Goal: Transaction & Acquisition: Purchase product/service

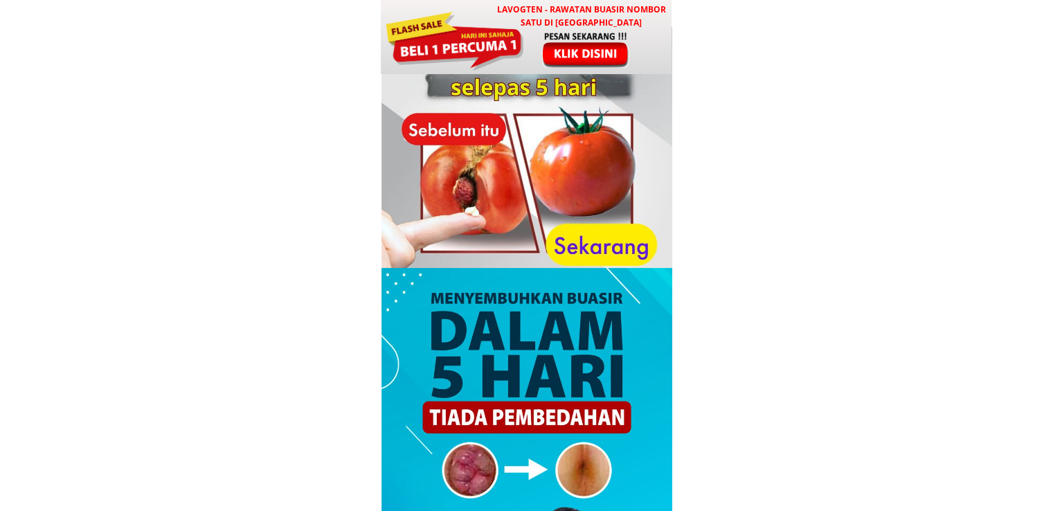
click at [519, 41] on div at bounding box center [454, 39] width 140 height 62
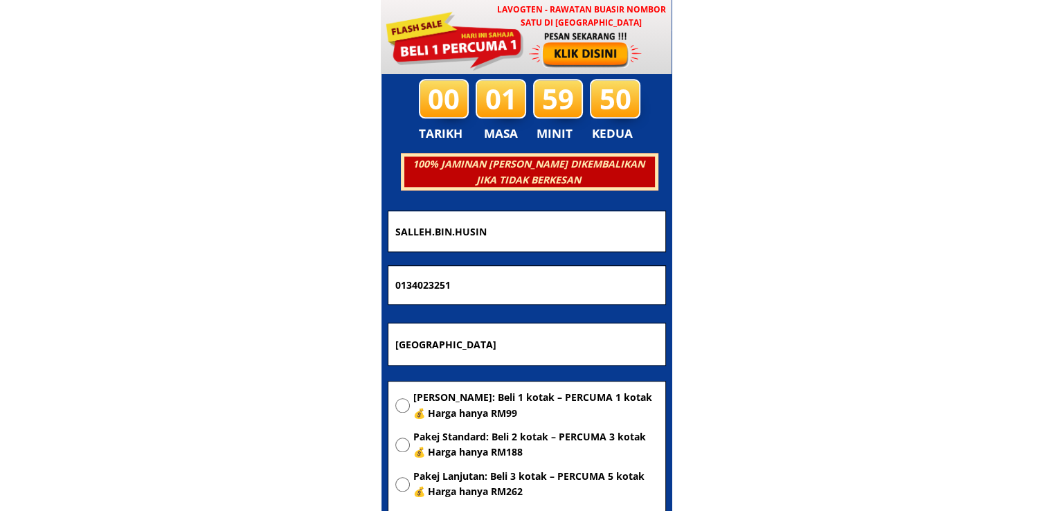
scroll to position [6675, 0]
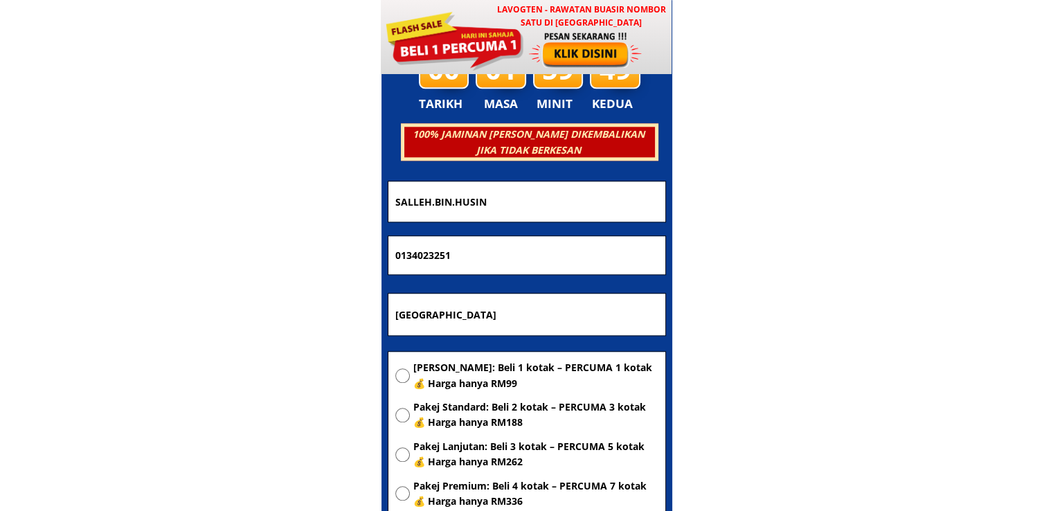
drag, startPoint x: 518, startPoint y: 200, endPoint x: 255, endPoint y: 197, distance: 262.4
click at [258, 197] on body "LAVOGTEN - Rawatan Buasir Nombor Satu di [GEOGRAPHIC_DATA] Dengarkan pengalaman…" at bounding box center [526, 397] width 1053 height 14144
paste input "[PERSON_NAME][DATE]"
type input "[PERSON_NAME][DATE]"
drag, startPoint x: 490, startPoint y: 325, endPoint x: 233, endPoint y: 323, distance: 257.5
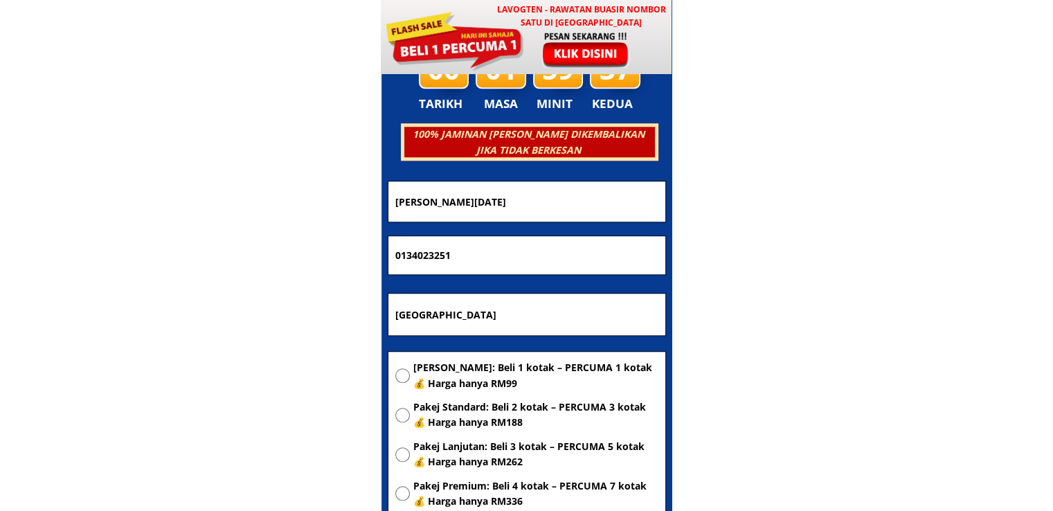
click at [240, 322] on body "LAVOGTEN - Rawatan Buasir Nombor Satu di [GEOGRAPHIC_DATA] Dengarkan pengalaman…" at bounding box center [526, 397] width 1053 height 14144
paste input "[STREET_ADDRESS]"
type input "[STREET_ADDRESS]"
click at [430, 379] on span "[PERSON_NAME]: Beli 1 kotak – PERCUMA 1 kotak 💰 Harga hanya RM99" at bounding box center [535, 375] width 245 height 31
radio input "true"
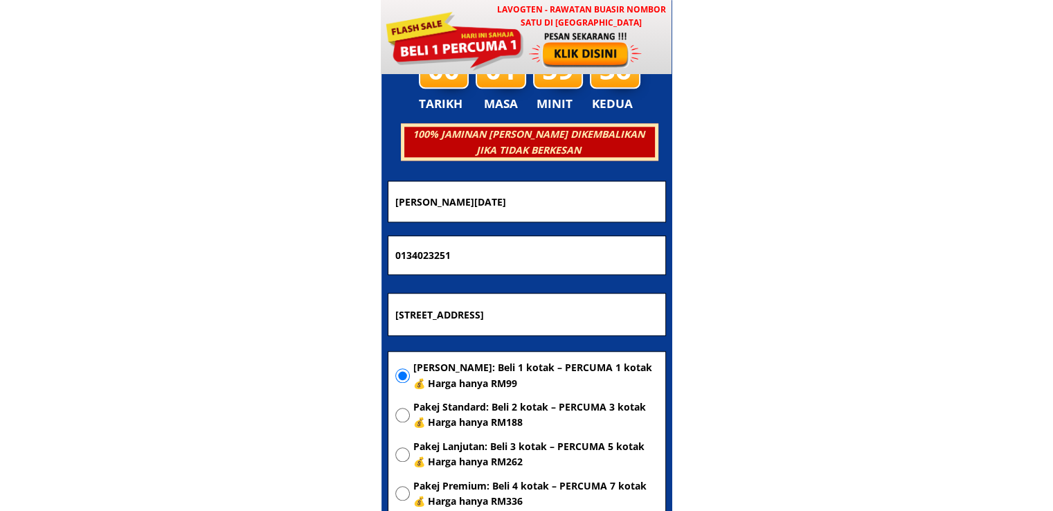
drag, startPoint x: 492, startPoint y: 255, endPoint x: 257, endPoint y: 259, distance: 235.4
click at [258, 259] on body "LAVOGTEN - Rawatan Buasir Nombor Satu di [GEOGRAPHIC_DATA] Dengarkan pengalaman…" at bounding box center [526, 397] width 1053 height 14144
paste input "127195534"
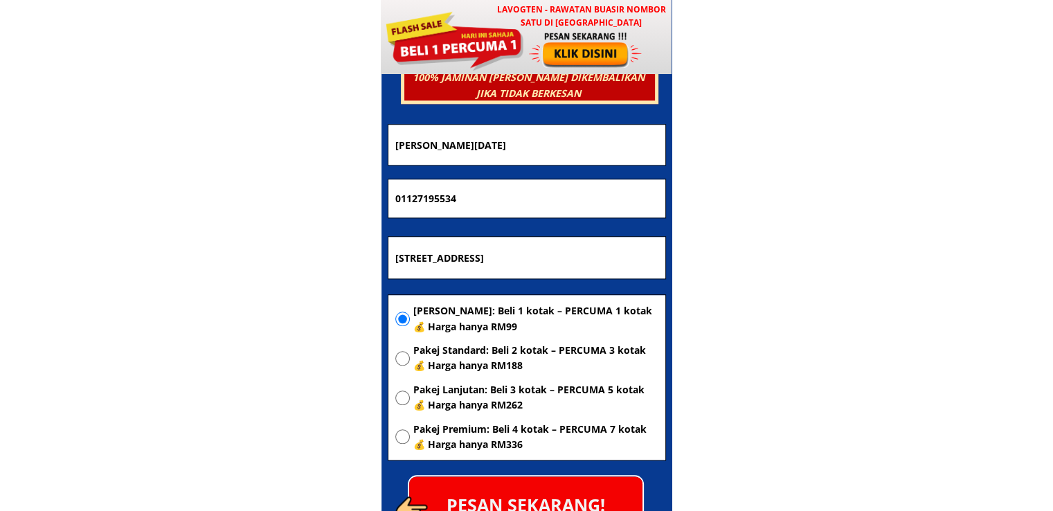
scroll to position [6813, 0]
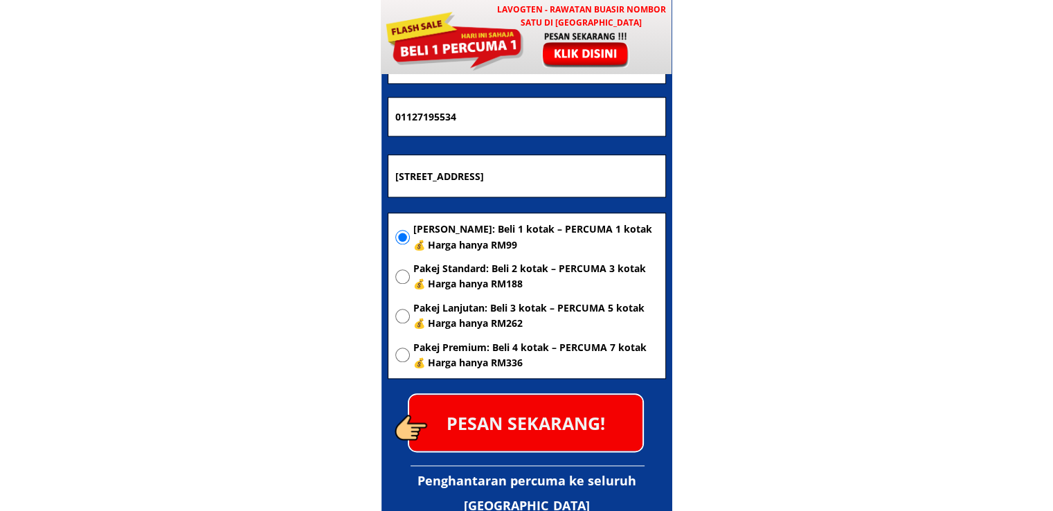
type input "01127195534"
click at [522, 413] on p "PESAN SEKARANG!" at bounding box center [525, 423] width 233 height 56
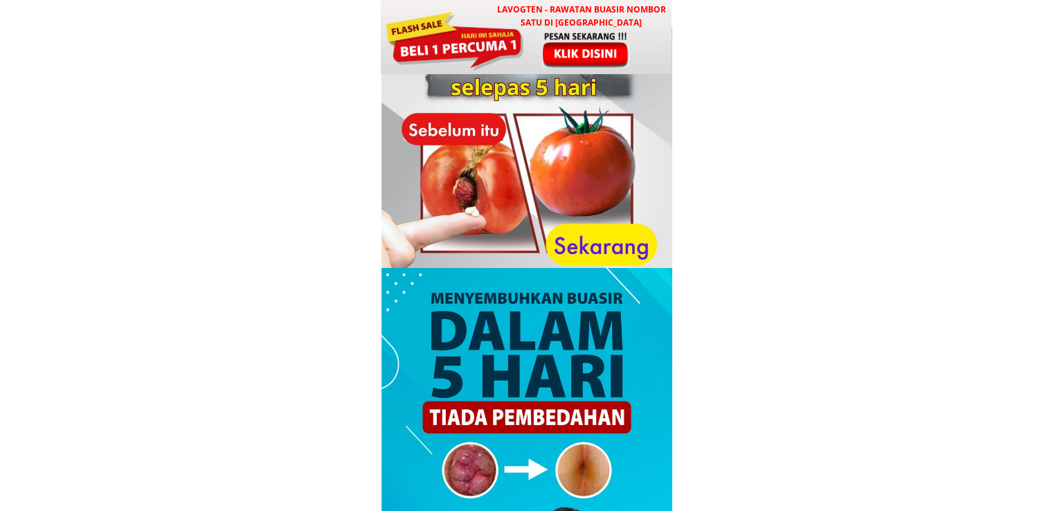
click at [536, 32] on div at bounding box center [586, 49] width 115 height 38
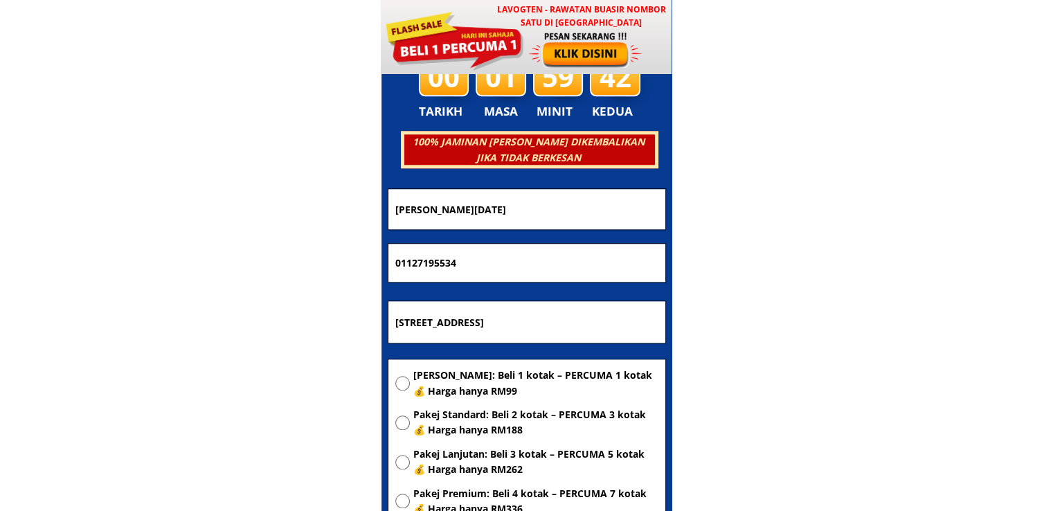
scroll to position [6675, 0]
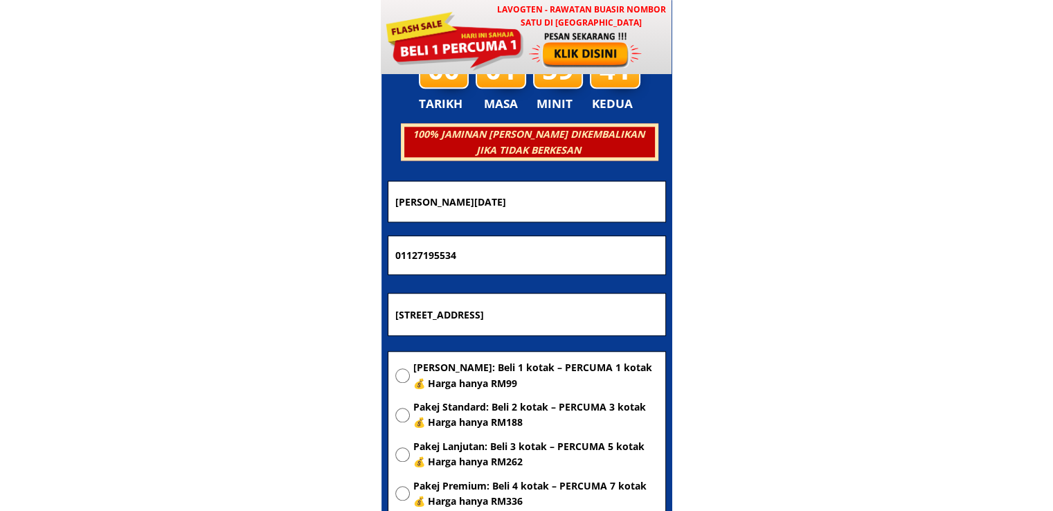
click at [609, 321] on input "[STREET_ADDRESS]" at bounding box center [527, 315] width 270 height 42
paste input "100 jln sri kesang 8 taman sri kesang parit bunga 84000 tangkak johor"
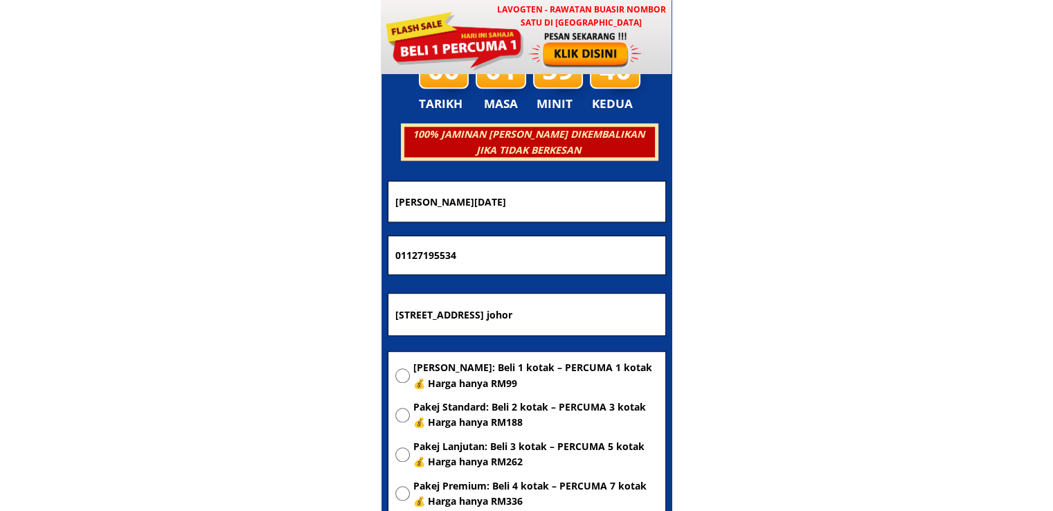
type input "100 jln sri kesang 8 taman sri kesang parit bunga 84000 tangkak johor"
click at [490, 363] on span "[PERSON_NAME]: Beli 1 kotak – PERCUMA 1 kotak 💰 Harga hanya RM99" at bounding box center [535, 375] width 245 height 31
radio input "true"
drag, startPoint x: 493, startPoint y: 252, endPoint x: 267, endPoint y: 267, distance: 226.1
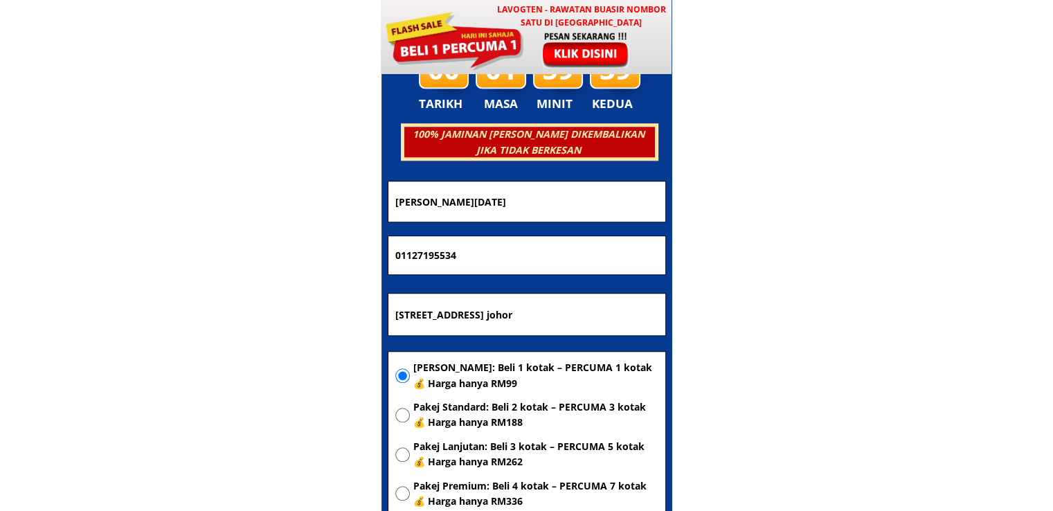
click at [267, 267] on body "LAVOGTEN - Rawatan Buasir Nombor Satu di Malaysia Dengarkan pengalaman hebat pe…" at bounding box center [526, 397] width 1053 height 14144
paste input "85816310"
drag, startPoint x: 466, startPoint y: 255, endPoint x: 263, endPoint y: 264, distance: 203.0
click at [264, 264] on body "LAVOGTEN - Rawatan Buasir Nombor Satu di Malaysia Dengarkan pengalaman hebat pe…" at bounding box center [526, 397] width 1053 height 14144
paste input "tel"
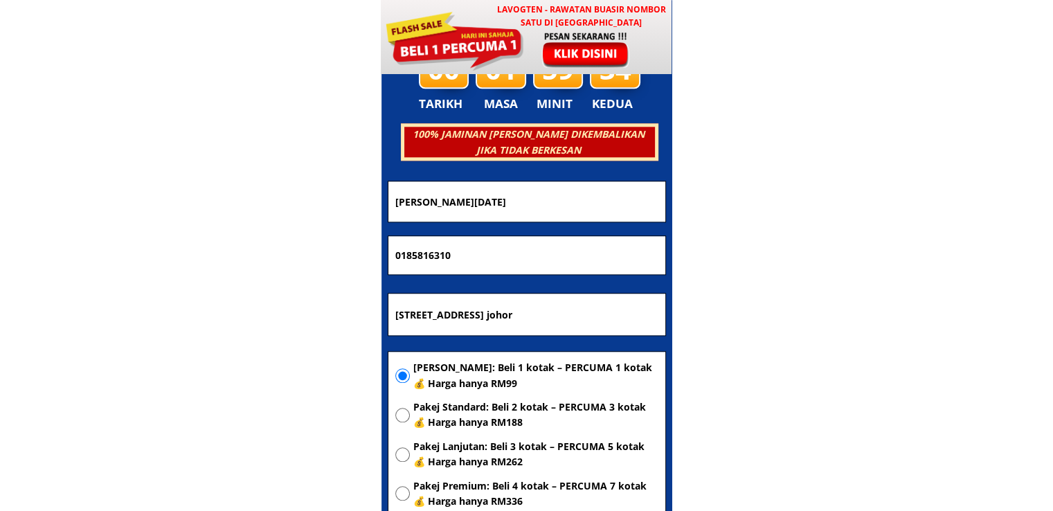
type input "0185816310"
drag, startPoint x: 563, startPoint y: 199, endPoint x: 262, endPoint y: 215, distance: 300.9
click at [264, 215] on body "LAVOGTEN - Rawatan Buasir Nombor Satu di Malaysia Dengarkan pengalaman hebat pe…" at bounding box center [526, 397] width 1053 height 14144
paste input "Siti Rufiah Salim"
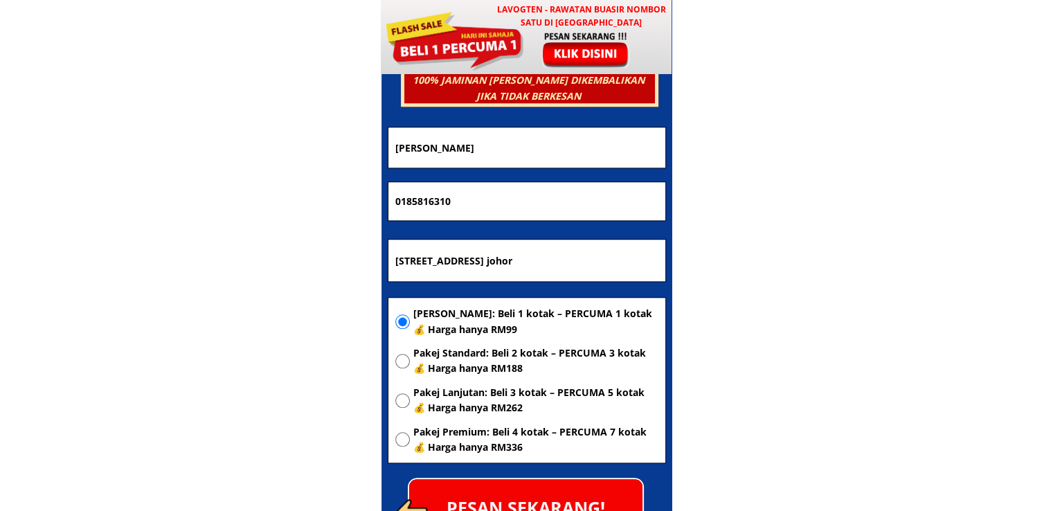
scroll to position [6744, 0]
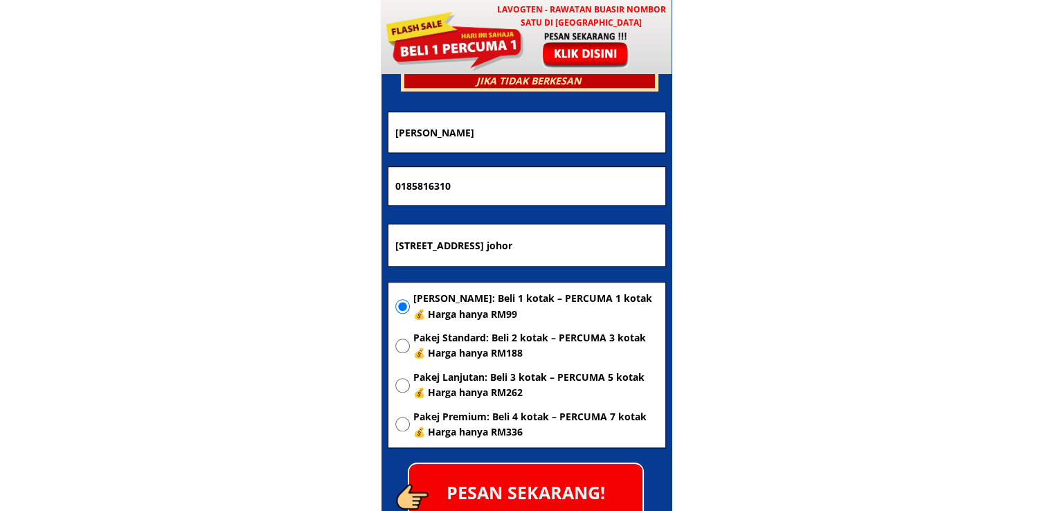
type input "Siti Rufiah Salim"
click at [552, 483] on p "PESAN SEKARANG!" at bounding box center [525, 492] width 233 height 56
